Goal: Find specific page/section: Find specific page/section

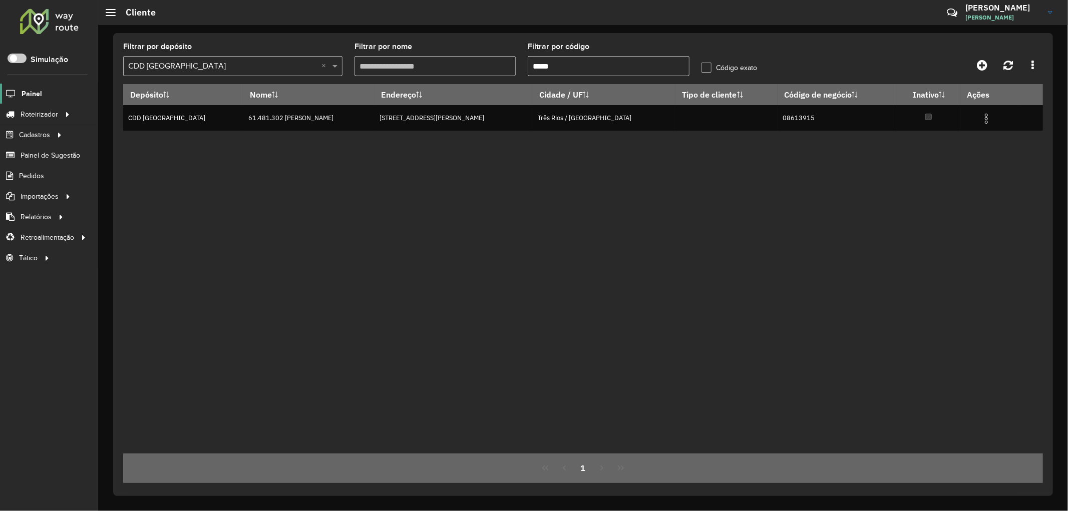
click at [22, 94] on span "Painel" at bounding box center [32, 94] width 21 height 11
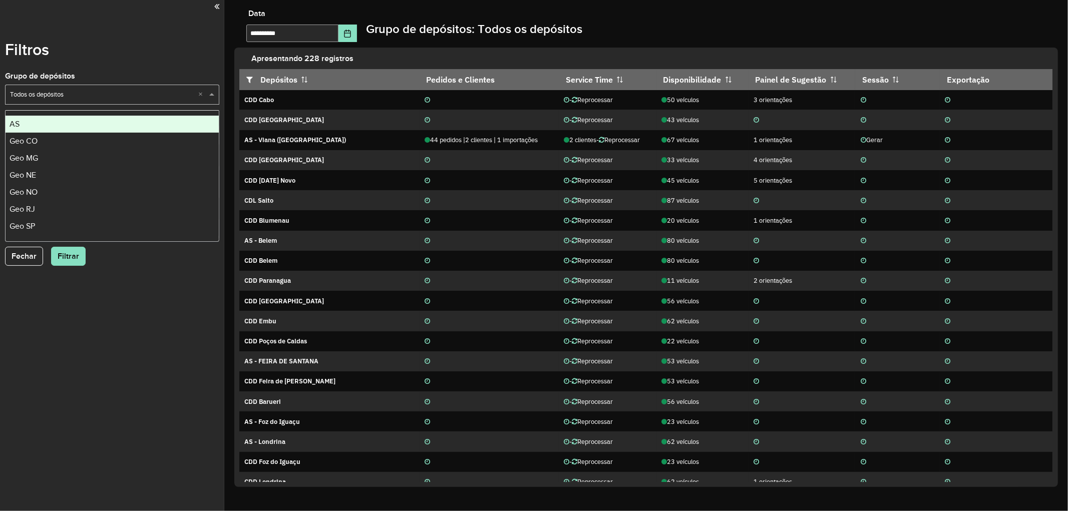
drag, startPoint x: 84, startPoint y: 93, endPoint x: 86, endPoint y: 104, distance: 11.6
click at [84, 93] on input "text" at bounding box center [102, 95] width 184 height 10
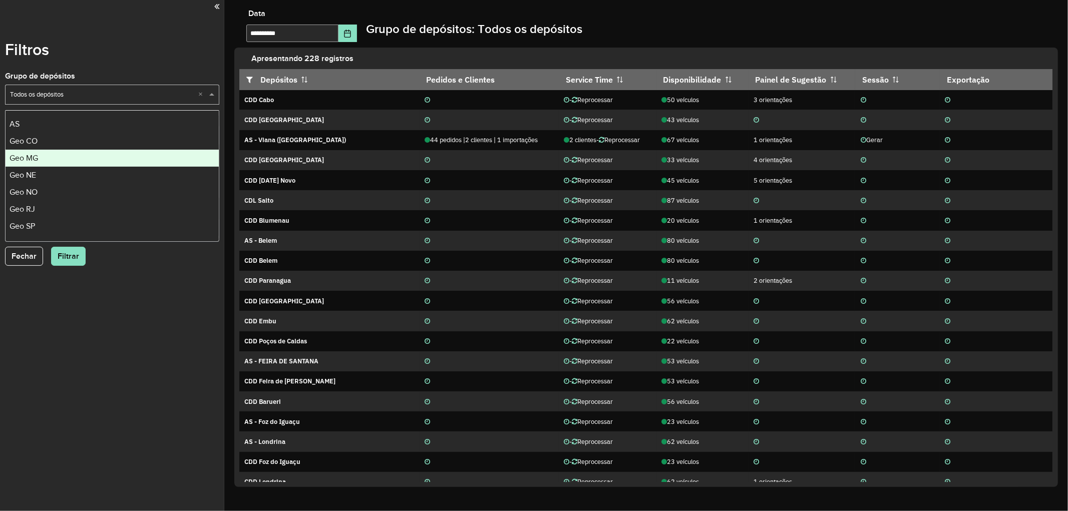
click at [46, 153] on div "Geo MG" at bounding box center [112, 158] width 213 height 17
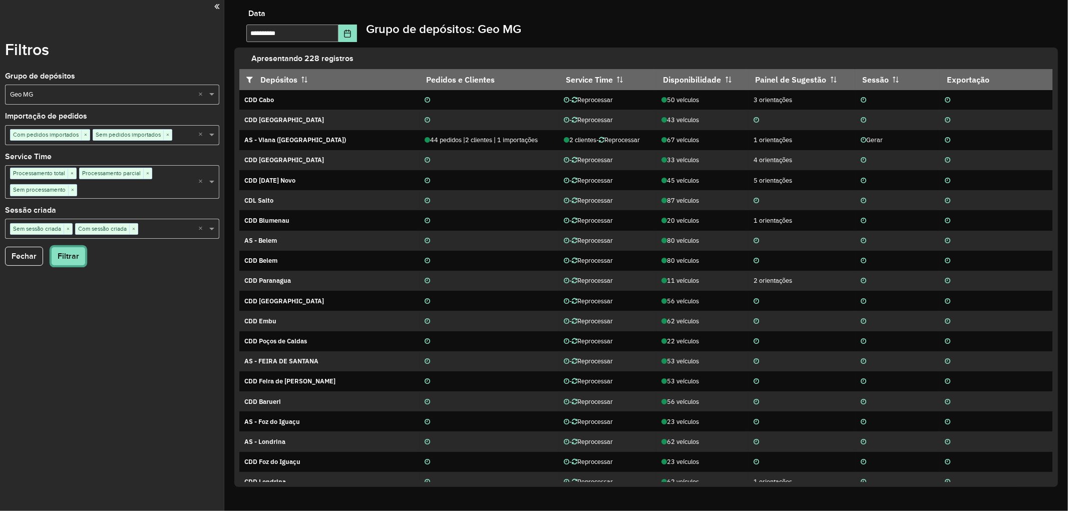
click at [65, 258] on button "Filtrar" at bounding box center [68, 256] width 35 height 19
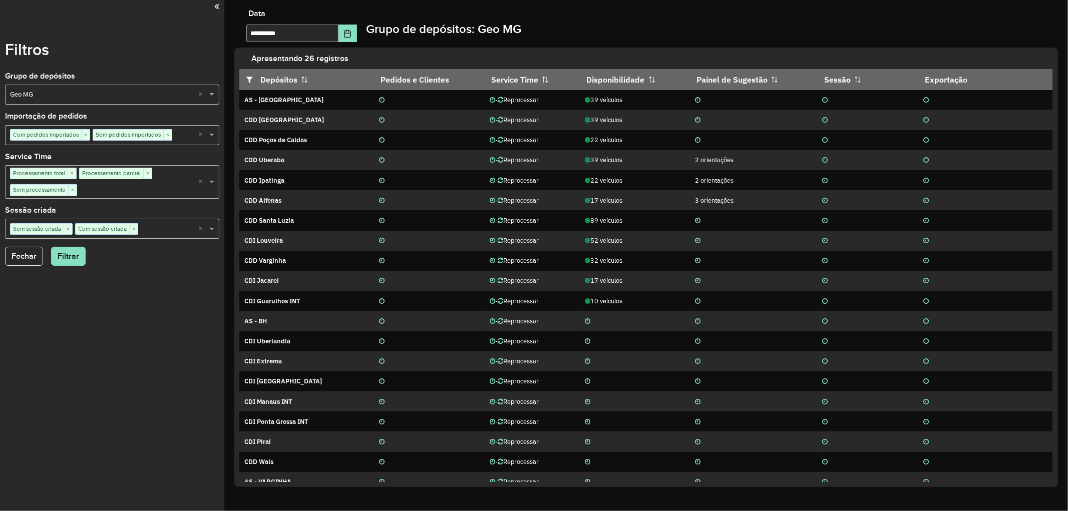
click at [176, 67] on div "Filtros Grupo de depósitos Selecione um grupo × Geo MG × Importação de pedidos …" at bounding box center [112, 255] width 224 height 511
